Goal: Navigation & Orientation: Find specific page/section

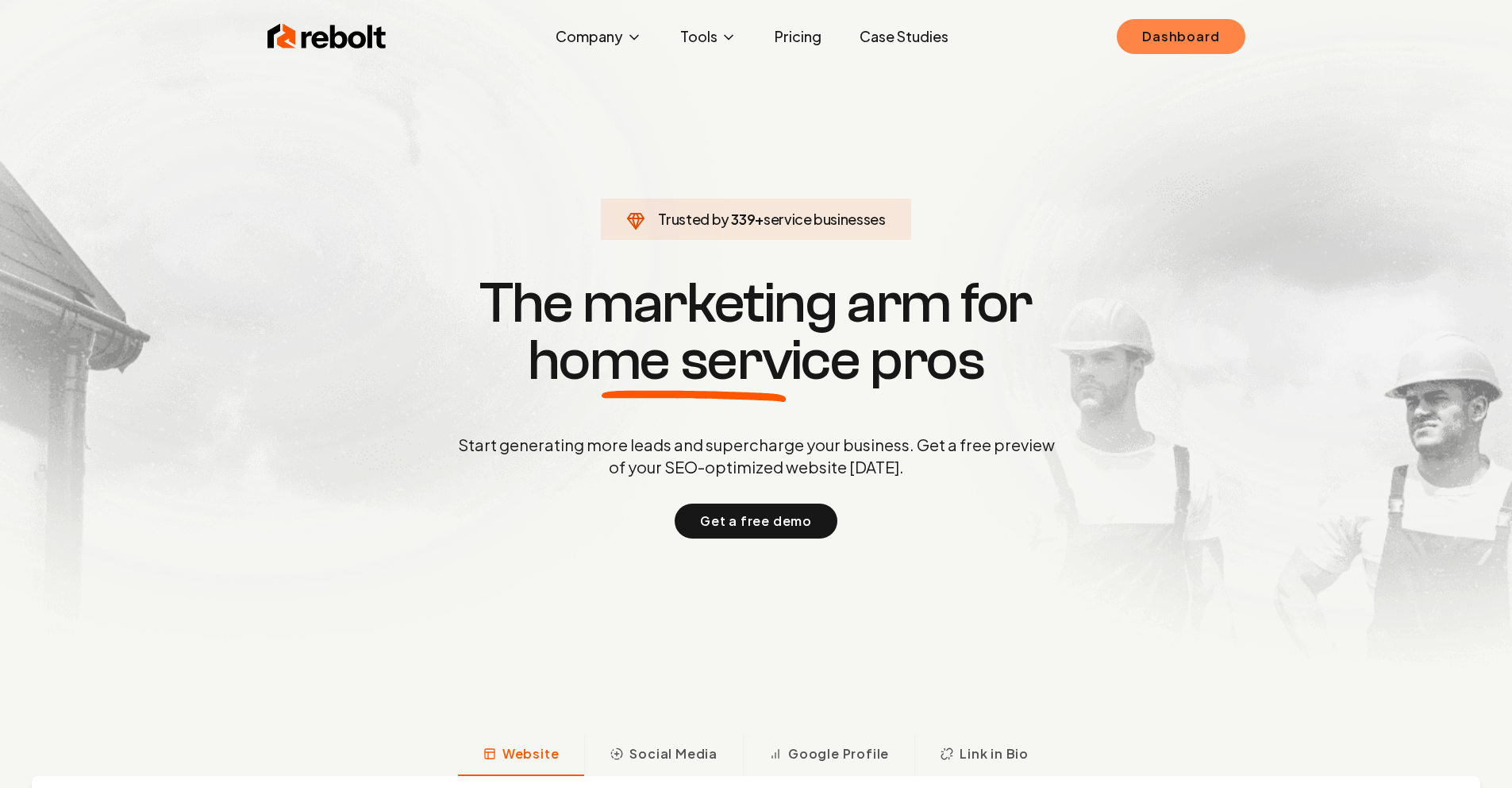
click at [1153, 50] on link "Dashboard" at bounding box center [1180, 37] width 128 height 35
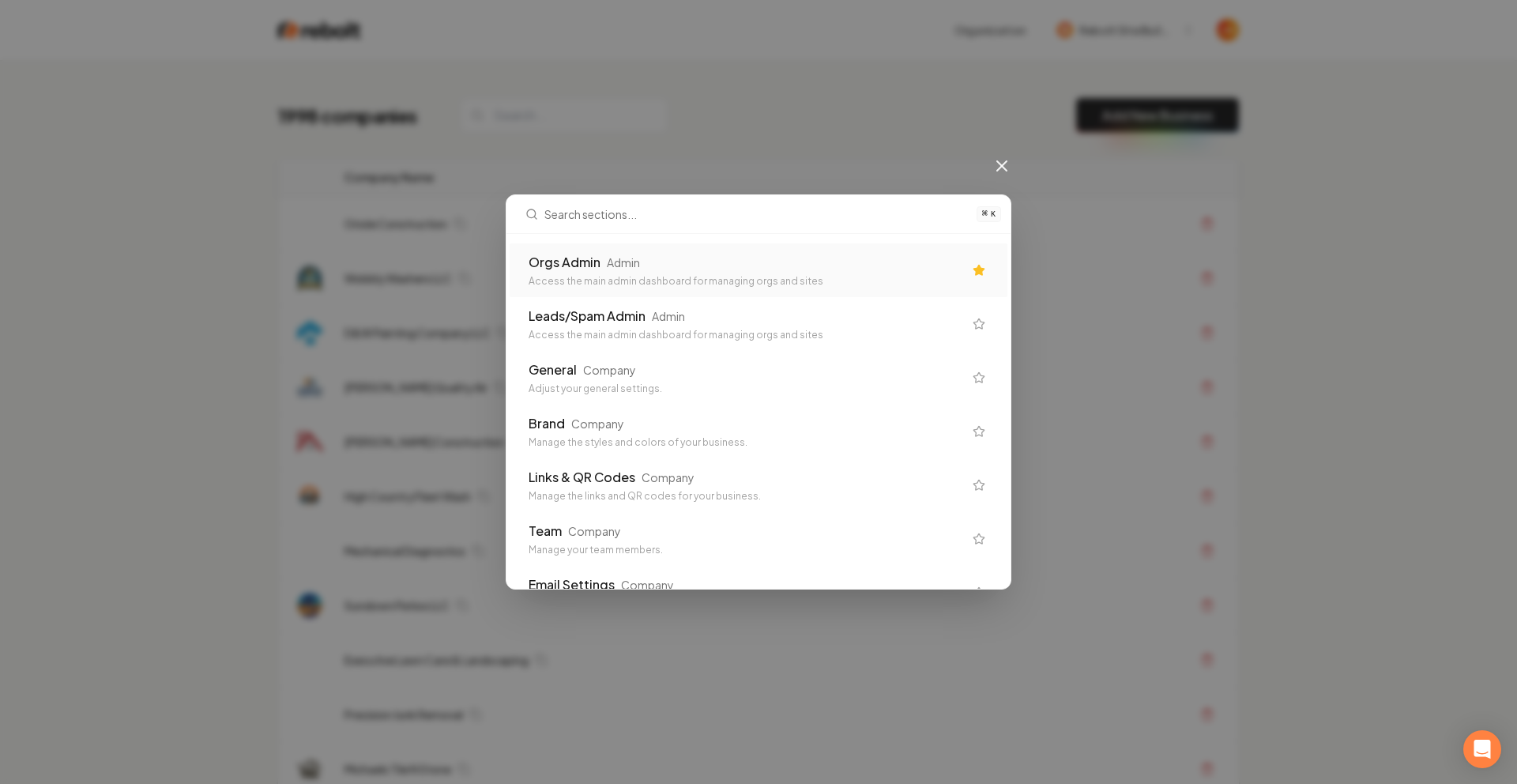
click at [822, 264] on div "Orgs Admin Admin" at bounding box center [746, 262] width 435 height 19
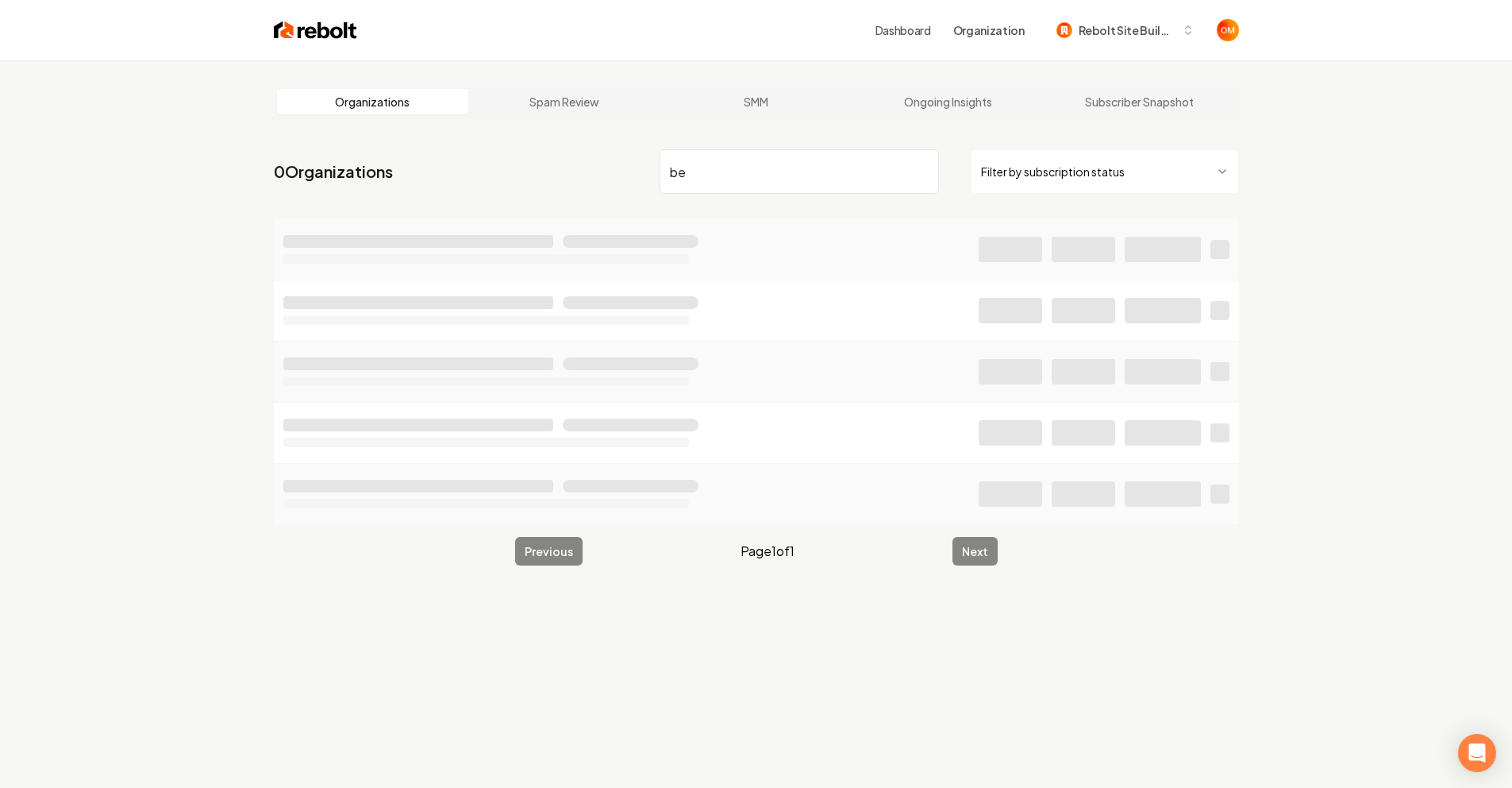
type input "b"
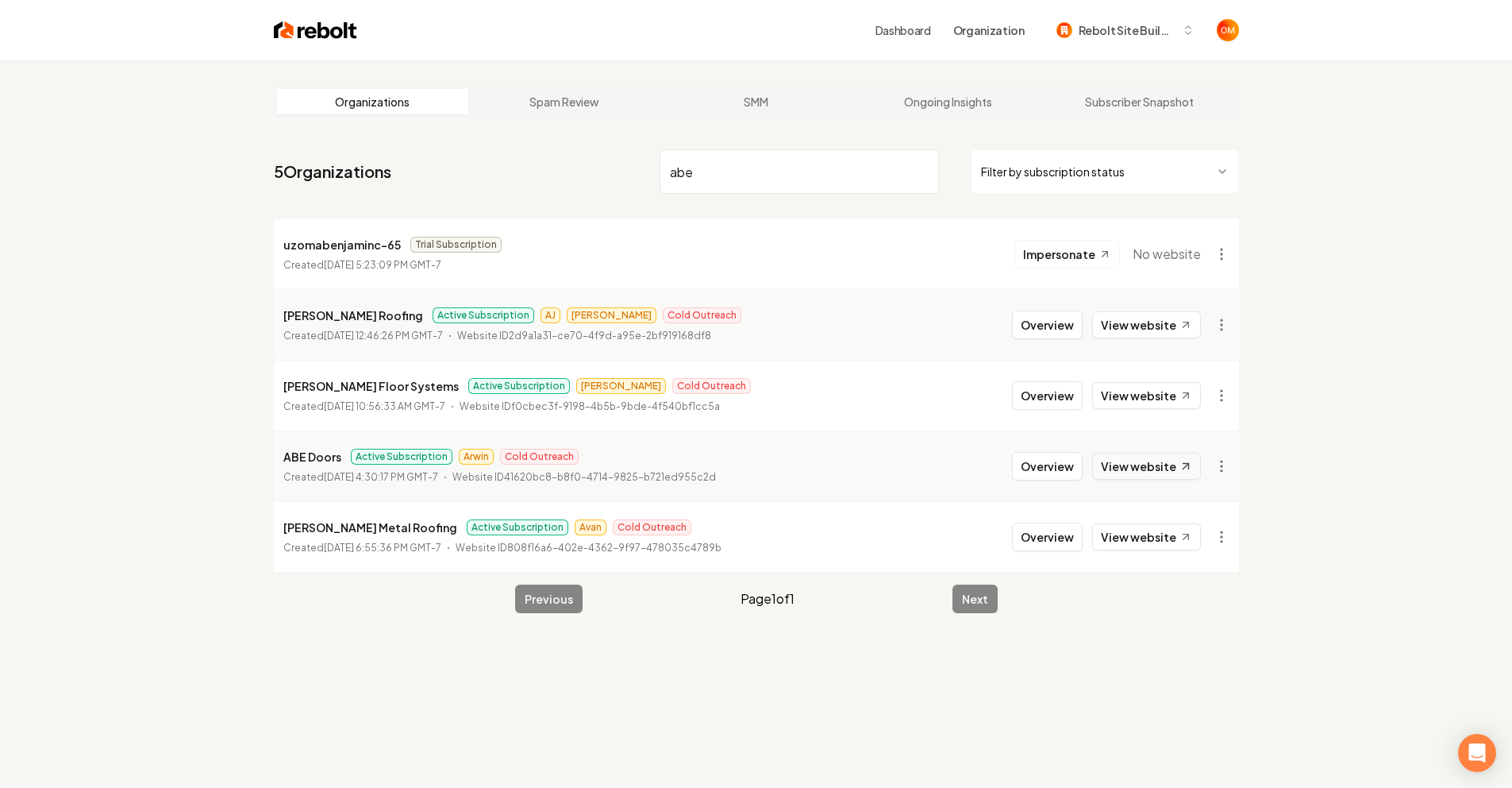
type input "abe"
click at [1133, 464] on link "View website" at bounding box center [1146, 466] width 109 height 27
